Goal: Navigation & Orientation: Understand site structure

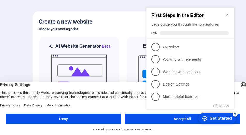
click at [227, 13] on icon "Minimize checklist" at bounding box center [227, 15] width 4 height 4
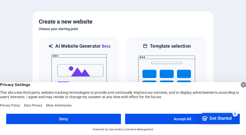
click at [143, 112] on footer "Deny Accept All Powered by Usercentrics Consent Management" at bounding box center [123, 122] width 246 height 24
click at [144, 116] on button "Accept All" at bounding box center [182, 118] width 115 height 10
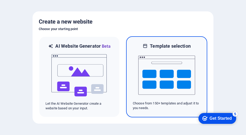
click at [168, 51] on img at bounding box center [166, 75] width 57 height 52
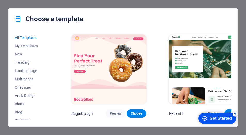
click at [228, 111] on span "Choose" at bounding box center [233, 113] width 11 height 4
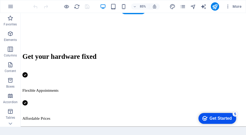
scroll to position [155, 0]
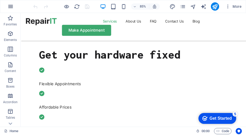
click at [10, 4] on icon "button" at bounding box center [10, 6] width 6 height 6
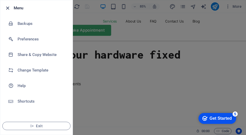
click at [6, 5] on icon "button" at bounding box center [8, 8] width 6 height 6
